Goal: Task Accomplishment & Management: Manage account settings

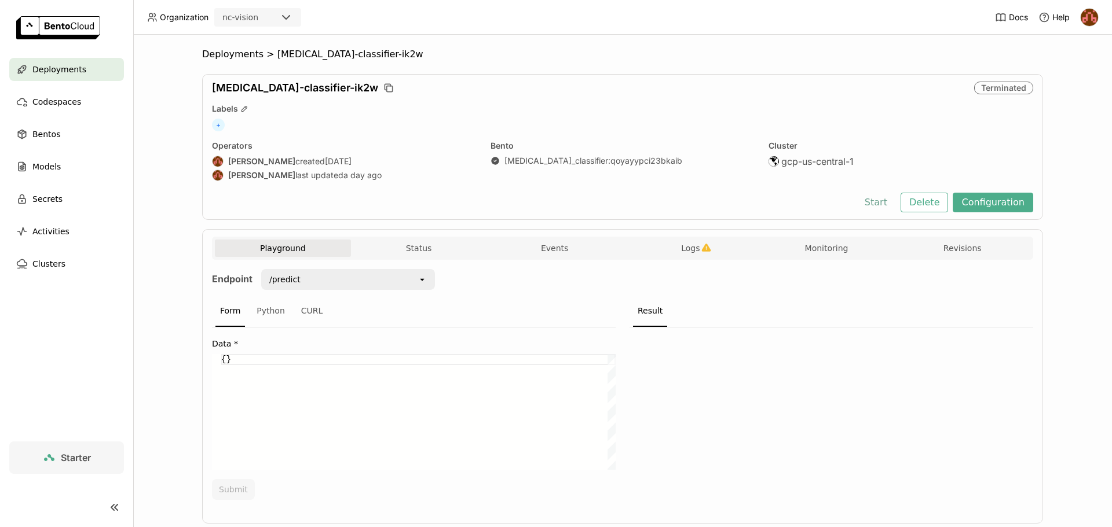
click at [881, 200] on button "Start" at bounding box center [876, 203] width 40 height 20
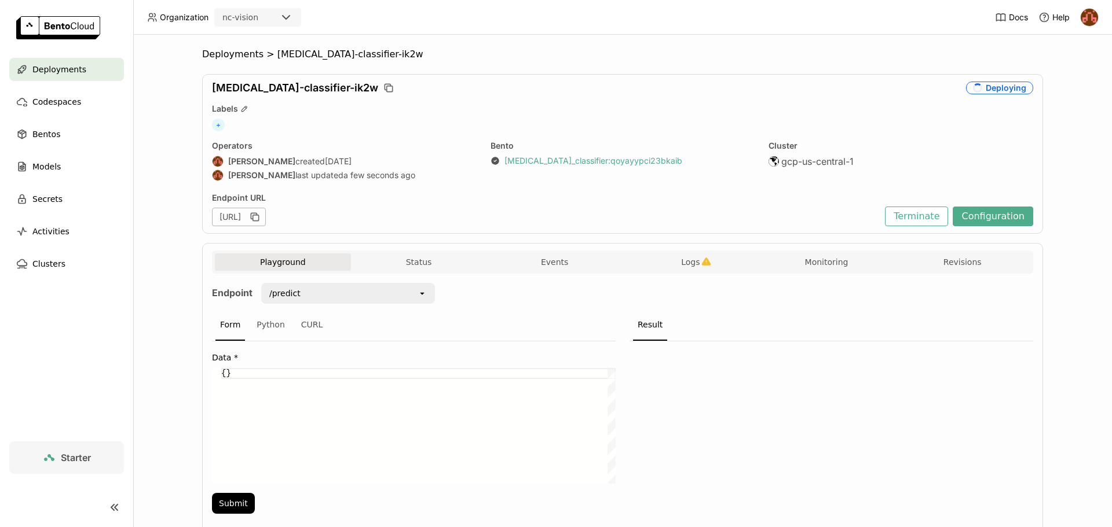
click at [629, 157] on link "[MEDICAL_DATA]_classifier : qoyayypci23bkaib" at bounding box center [593, 161] width 178 height 10
click at [239, 53] on span "Deployments" at bounding box center [232, 55] width 61 height 12
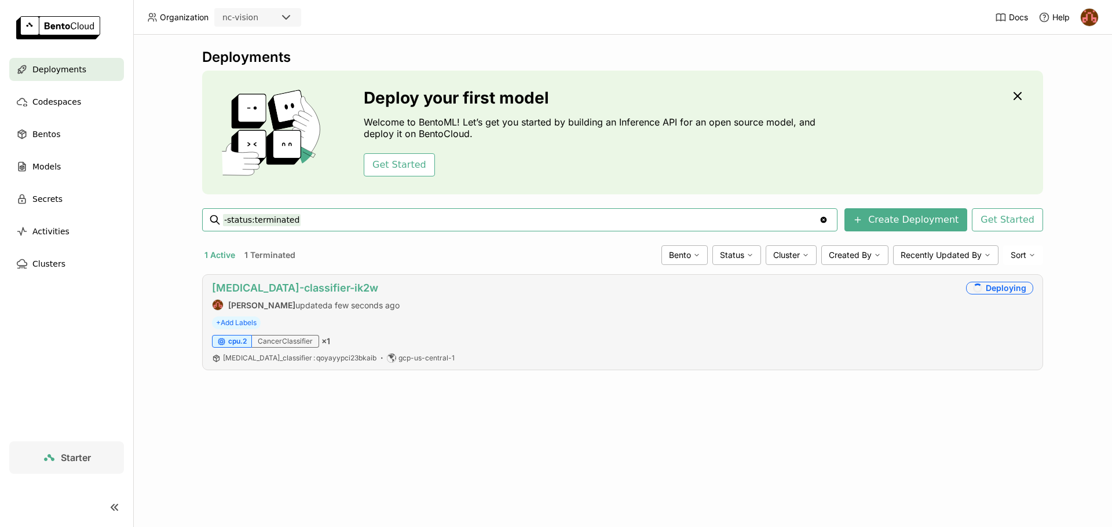
click at [291, 284] on link "[MEDICAL_DATA]-classifier-ik2w" at bounding box center [295, 288] width 166 height 12
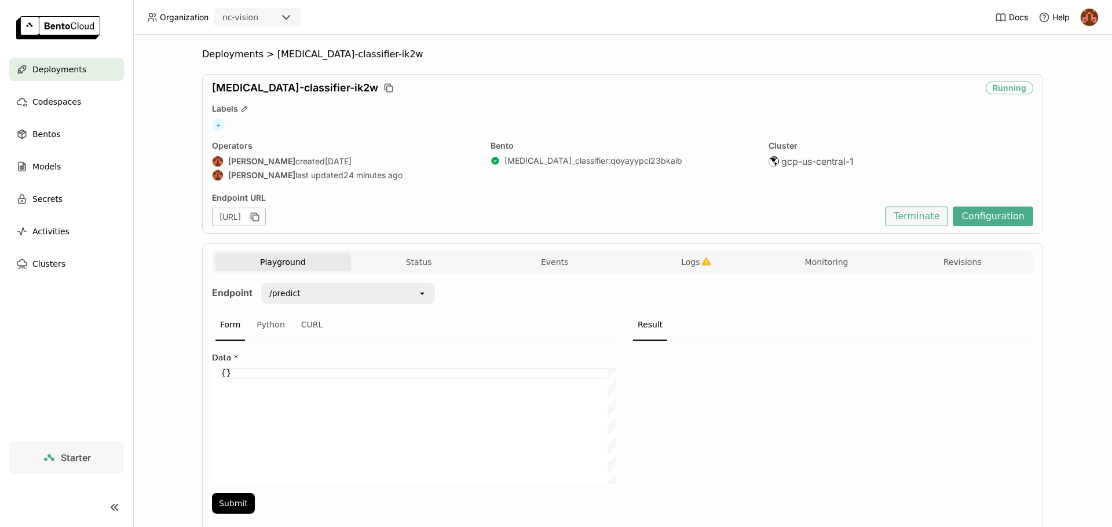
click at [929, 210] on button "Terminate" at bounding box center [916, 217] width 63 height 20
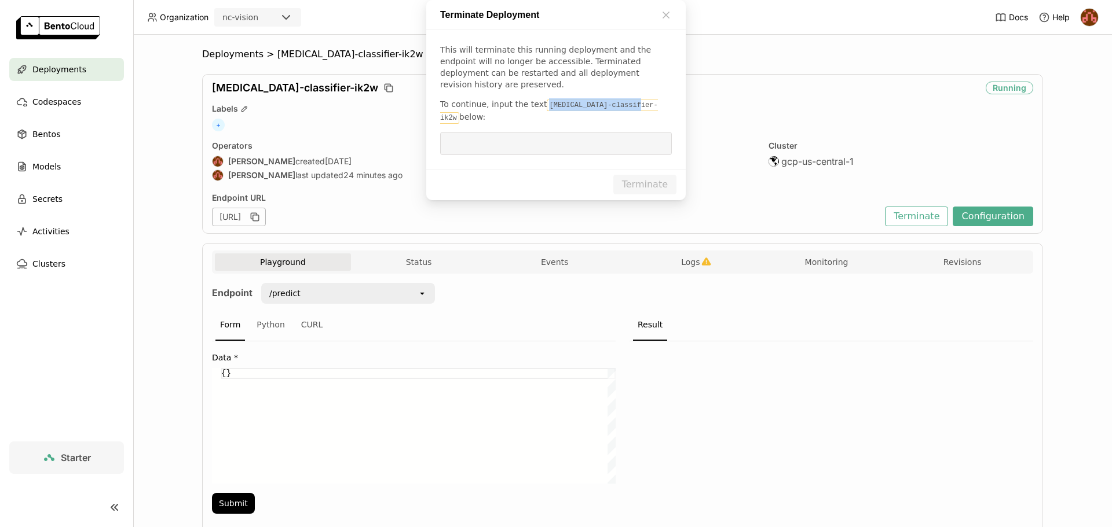
drag, startPoint x: 539, startPoint y: 269, endPoint x: 622, endPoint y: 274, distance: 83.0
click at [622, 124] on code "[MEDICAL_DATA]-classifier-ik2w" at bounding box center [549, 112] width 218 height 24
copy code "[MEDICAL_DATA]-classifier-ik2w"
click at [563, 155] on input "dialog" at bounding box center [556, 144] width 218 height 22
paste input "[MEDICAL_DATA]-classifier-ik2w"
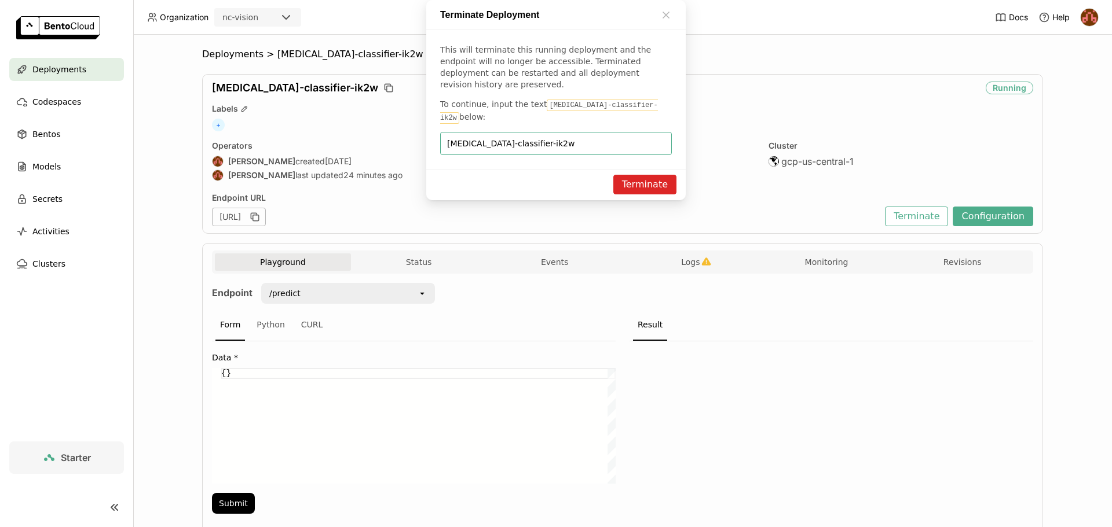
type input "[MEDICAL_DATA]-classifier-ik2w"
click at [647, 195] on button "Terminate" at bounding box center [644, 185] width 63 height 20
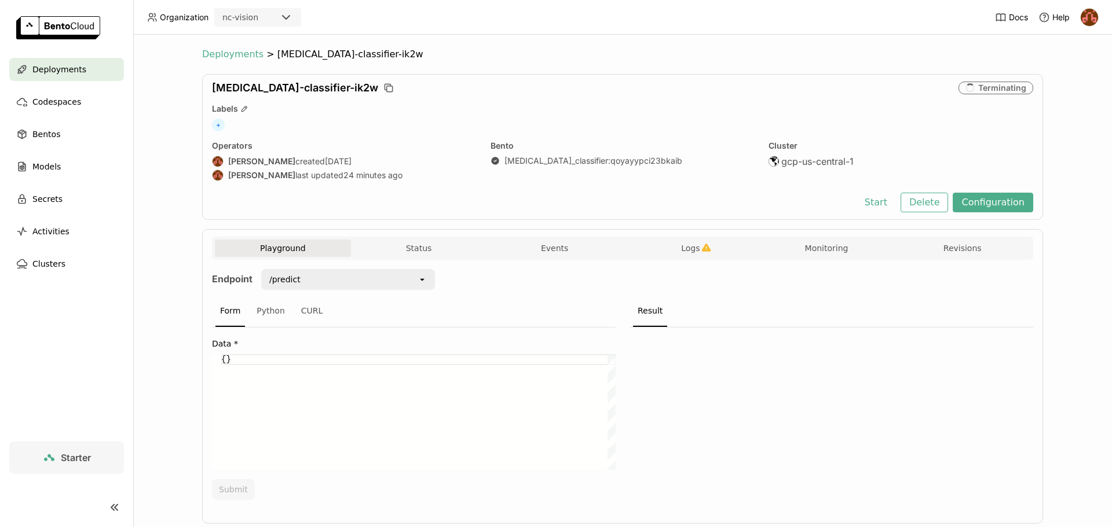
click at [233, 56] on span "Deployments" at bounding box center [232, 55] width 61 height 12
